Goal: Task Accomplishment & Management: Complete application form

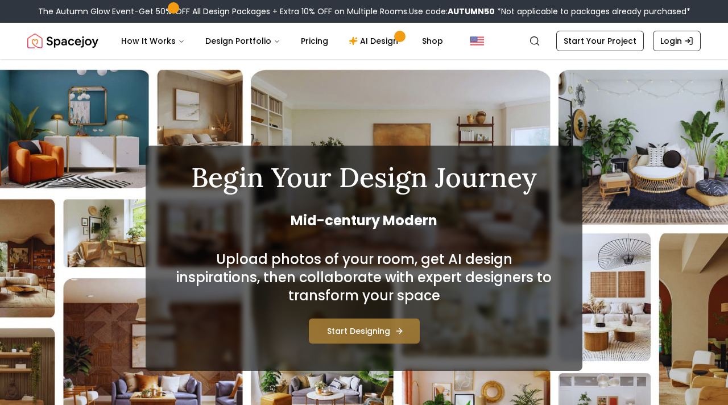
click at [343, 332] on button "Start Designing" at bounding box center [364, 331] width 111 height 25
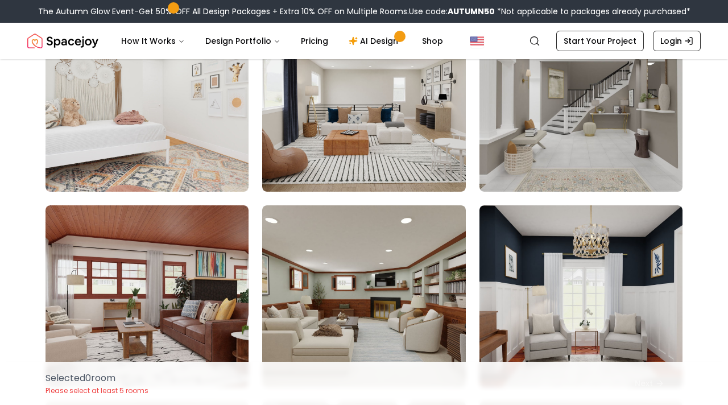
scroll to position [1505, 0]
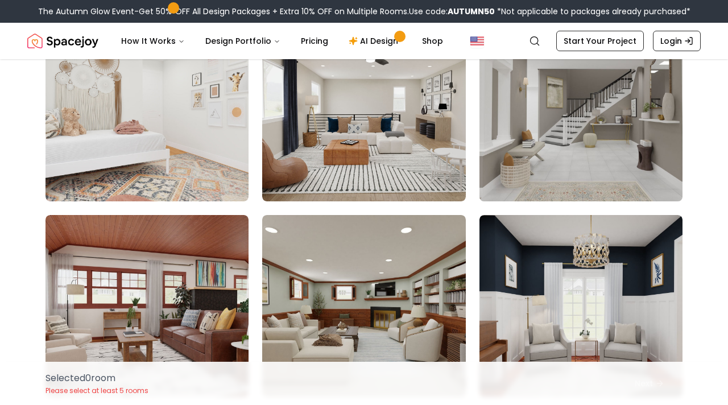
click at [653, 151] on img at bounding box center [580, 110] width 213 height 191
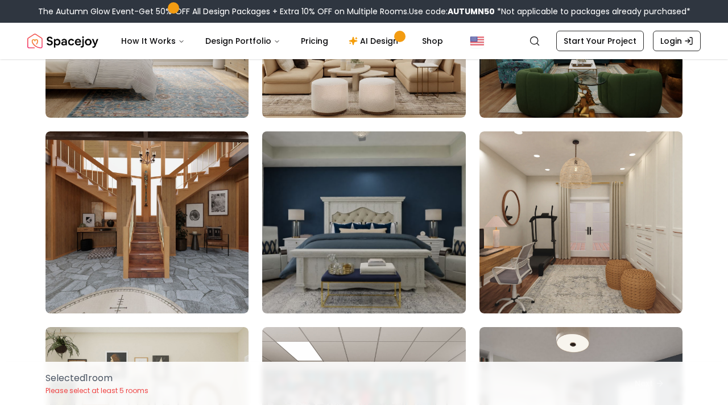
scroll to position [2177, 0]
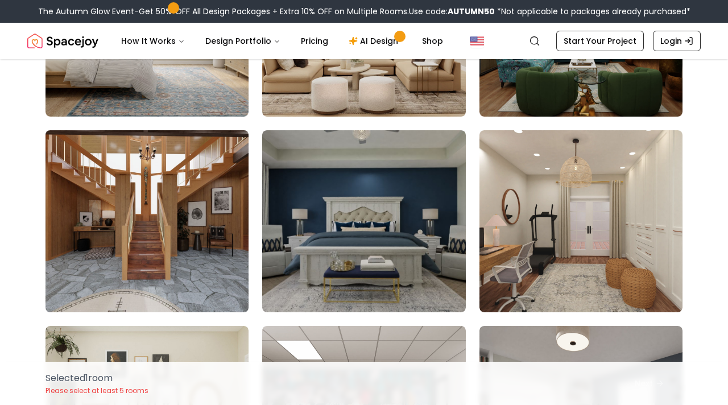
click at [197, 226] on img at bounding box center [146, 221] width 213 height 191
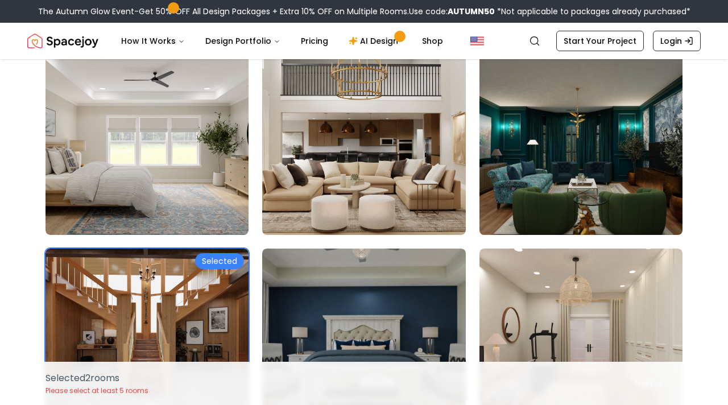
scroll to position [2055, 0]
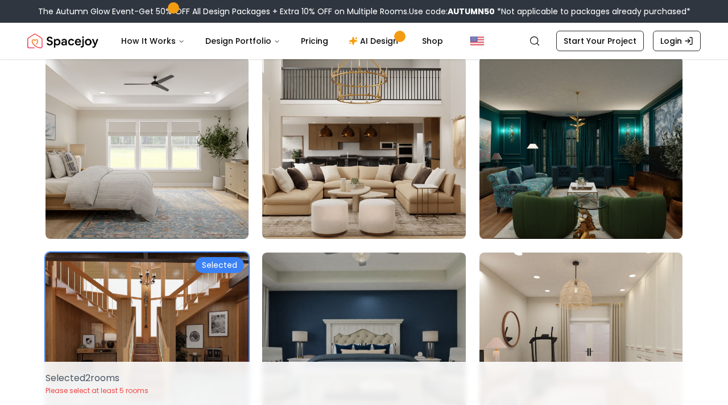
click at [597, 192] on img at bounding box center [580, 147] width 213 height 191
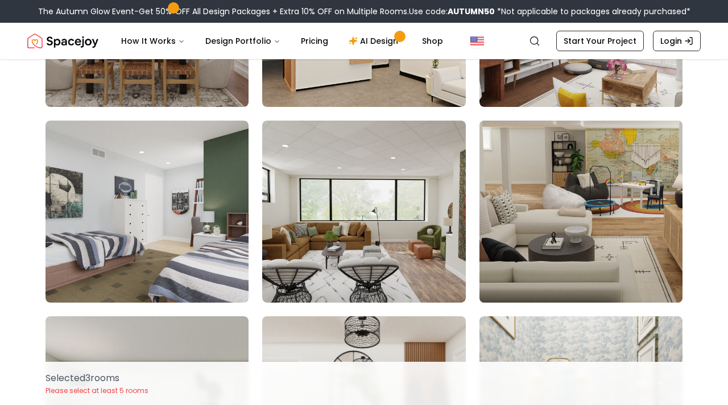
scroll to position [3457, 0]
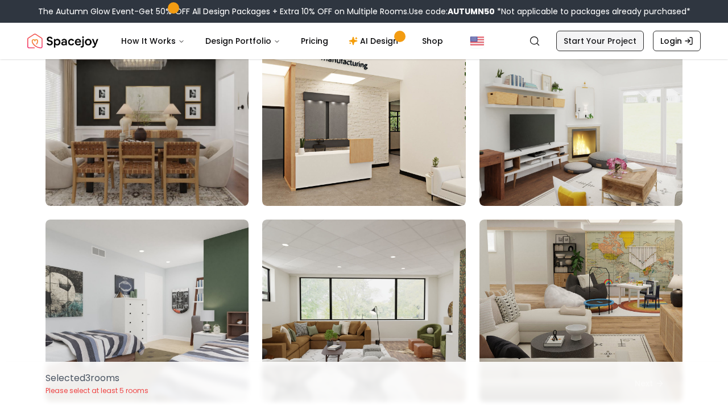
click at [587, 35] on link "Start Your Project" at bounding box center [600, 41] width 88 height 20
